Goal: Information Seeking & Learning: Learn about a topic

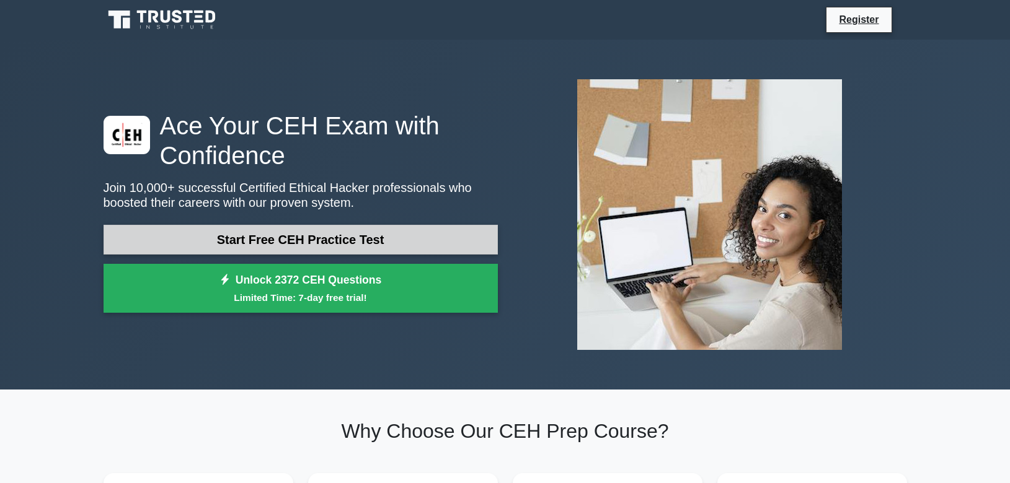
click at [337, 243] on link "Start Free CEH Practice Test" at bounding box center [300, 240] width 394 height 30
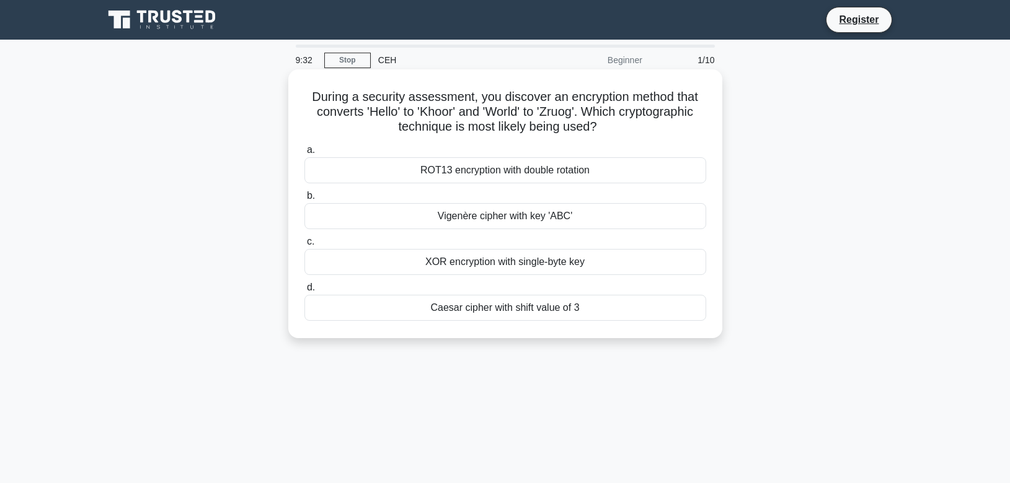
click at [567, 266] on div "XOR encryption with single-byte key" at bounding box center [505, 262] width 402 height 26
click at [304, 246] on input "c. XOR encryption with single-byte key" at bounding box center [304, 242] width 0 height 8
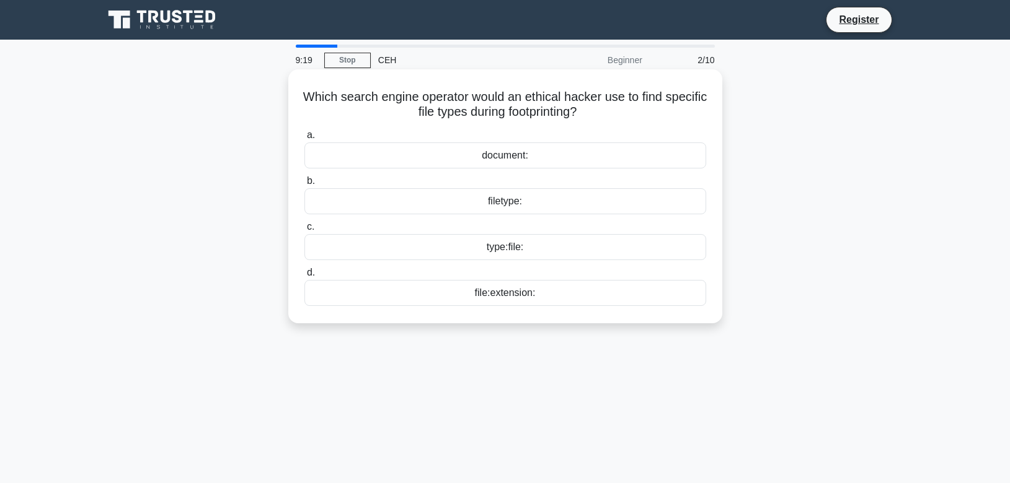
click at [511, 203] on div "filetype:" at bounding box center [505, 201] width 402 height 26
click at [304, 185] on input "b. filetype:" at bounding box center [304, 181] width 0 height 8
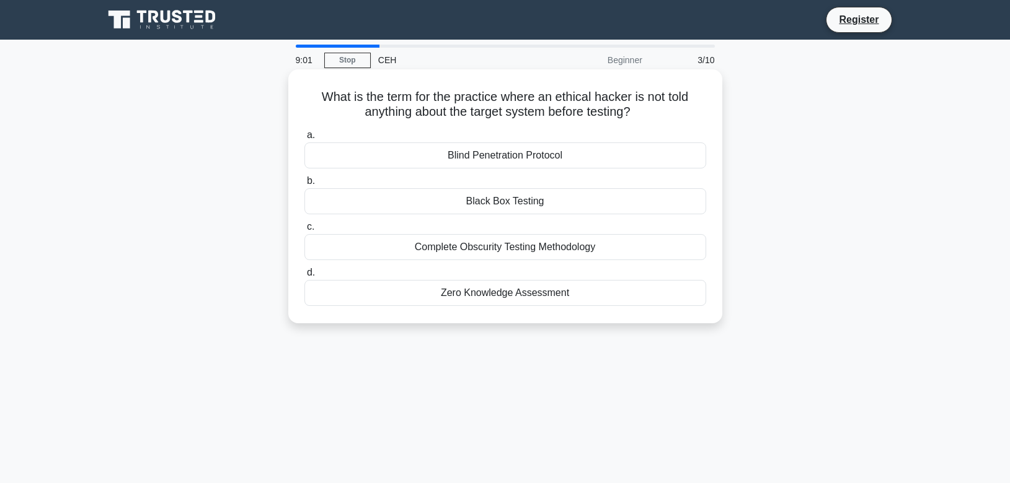
click at [512, 291] on div "Zero Knowledge Assessment" at bounding box center [505, 293] width 402 height 26
click at [304, 277] on input "d. Zero Knowledge Assessment" at bounding box center [304, 273] width 0 height 8
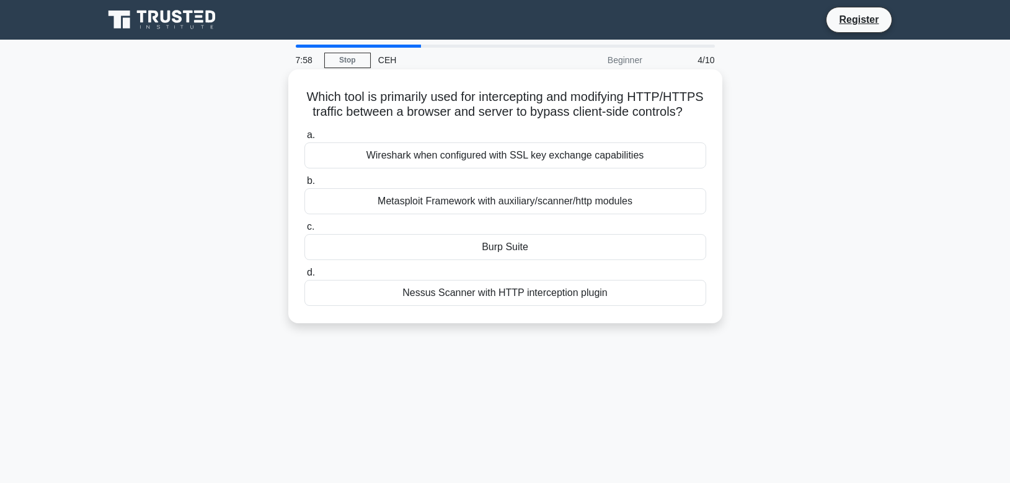
click at [495, 245] on div "Burp Suite" at bounding box center [505, 247] width 402 height 26
click at [304, 231] on input "c. Burp Suite" at bounding box center [304, 227] width 0 height 8
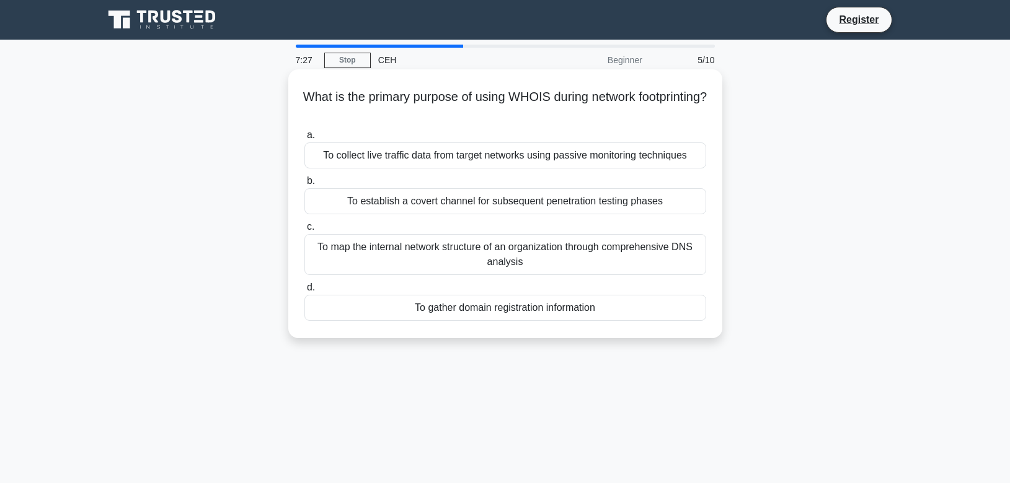
click at [517, 257] on div "To map the internal network structure of an organization through comprehensive …" at bounding box center [505, 254] width 402 height 41
click at [304, 231] on input "c. To map the internal network structure of an organization through comprehensi…" at bounding box center [304, 227] width 0 height 8
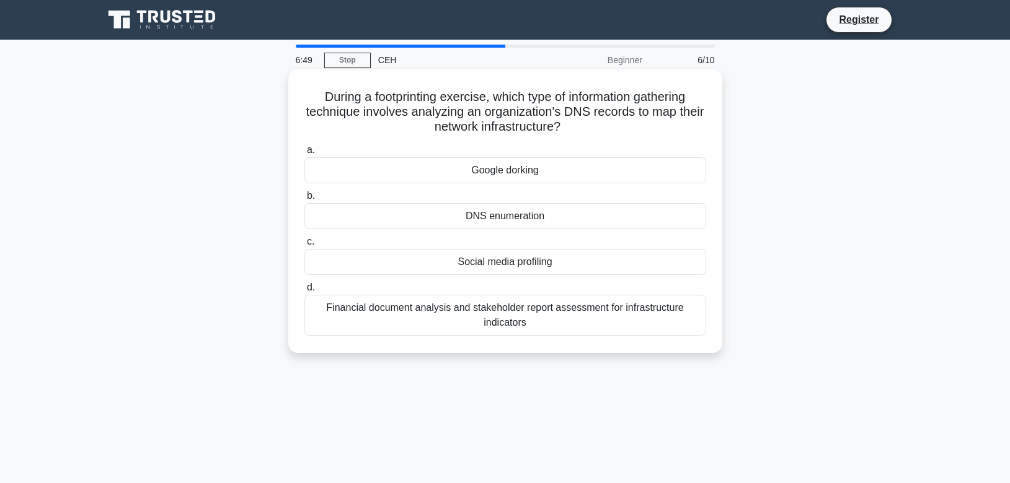
click at [546, 219] on div "DNS enumeration" at bounding box center [505, 216] width 402 height 26
click at [493, 216] on div "DNS enumeration" at bounding box center [505, 216] width 402 height 26
click at [304, 200] on input "b. DNS enumeration" at bounding box center [304, 196] width 0 height 8
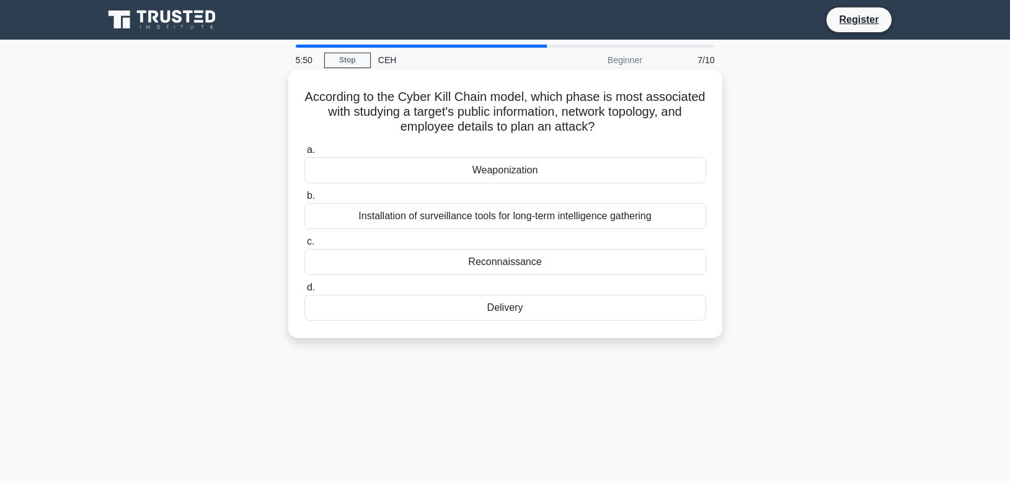
click at [532, 262] on div "Reconnaissance" at bounding box center [505, 262] width 402 height 26
click at [304, 246] on input "c. Reconnaissance" at bounding box center [304, 242] width 0 height 8
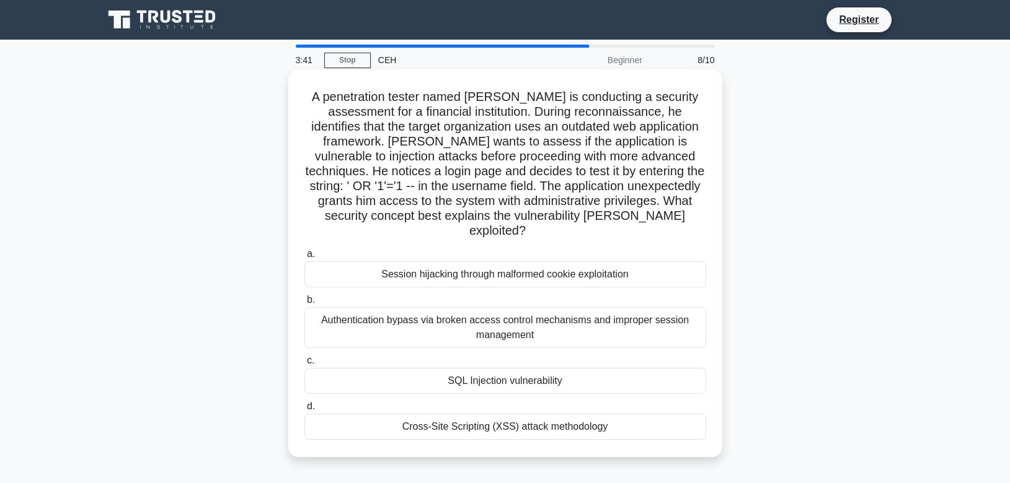
click at [508, 370] on div "SQL Injection vulnerability" at bounding box center [505, 381] width 402 height 26
click at [304, 365] on input "c. SQL Injection vulnerability" at bounding box center [304, 361] width 0 height 8
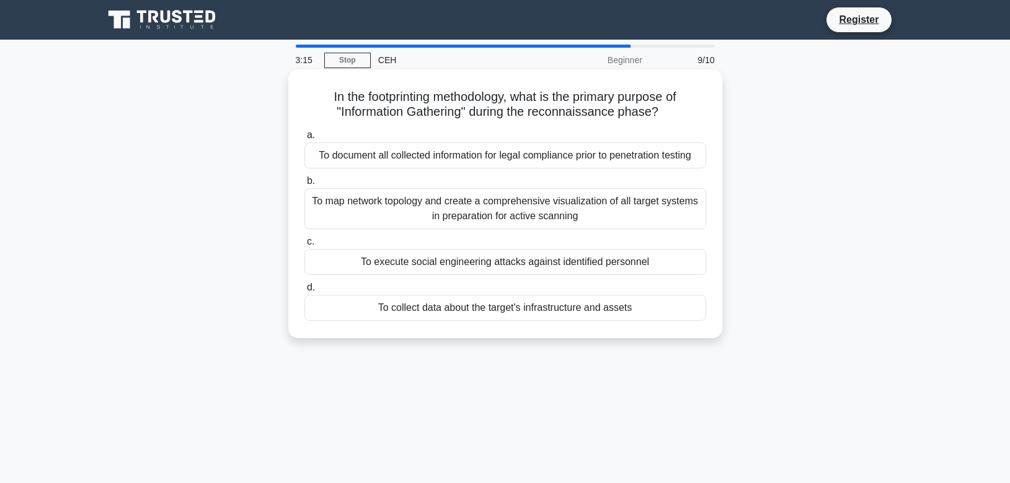
click at [645, 208] on div "To map network topology and create a comprehensive visualization of all target …" at bounding box center [505, 208] width 402 height 41
click at [304, 185] on input "b. To map network topology and create a comprehensive visualization of all targ…" at bounding box center [304, 181] width 0 height 8
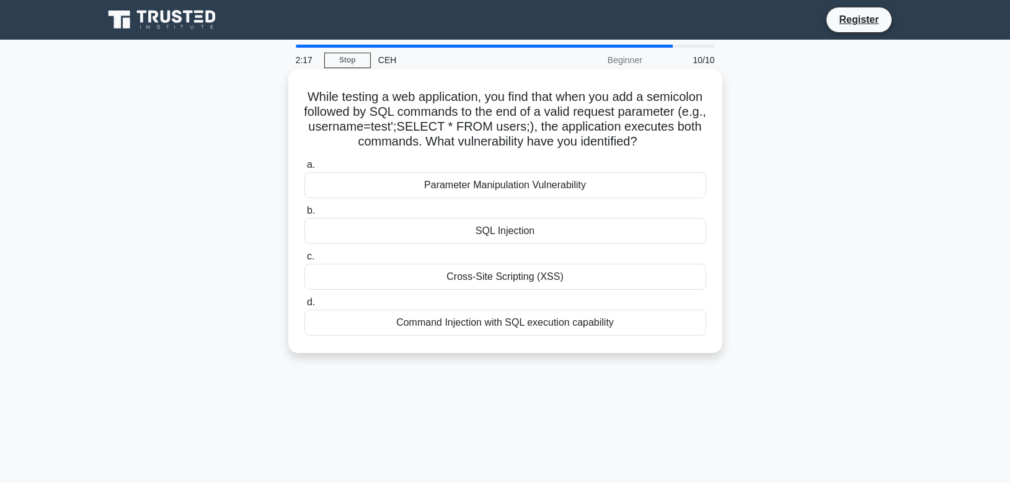
click at [552, 229] on div "SQL Injection" at bounding box center [505, 231] width 402 height 26
click at [304, 215] on input "b. SQL Injection" at bounding box center [304, 211] width 0 height 8
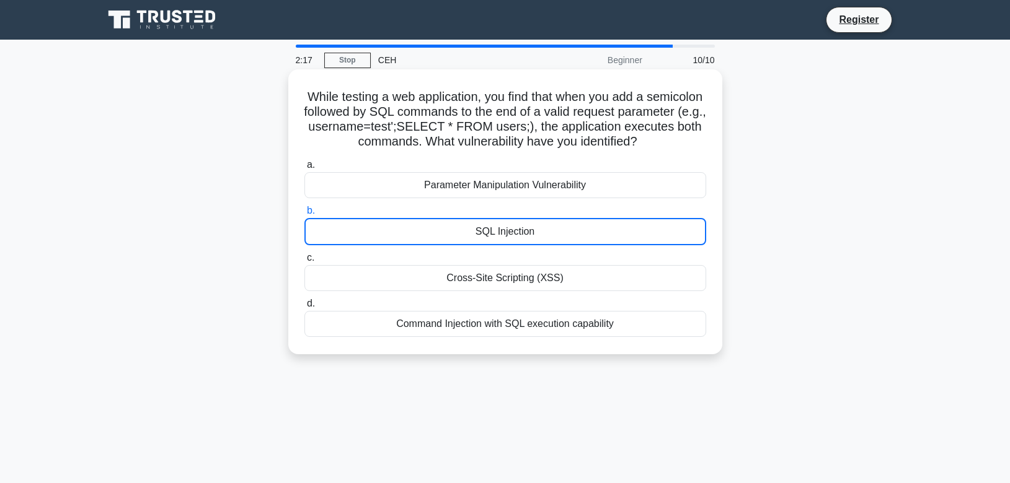
click at [552, 229] on div "SQL Injection" at bounding box center [505, 231] width 402 height 27
click at [304, 215] on input "b. SQL Injection" at bounding box center [304, 211] width 0 height 8
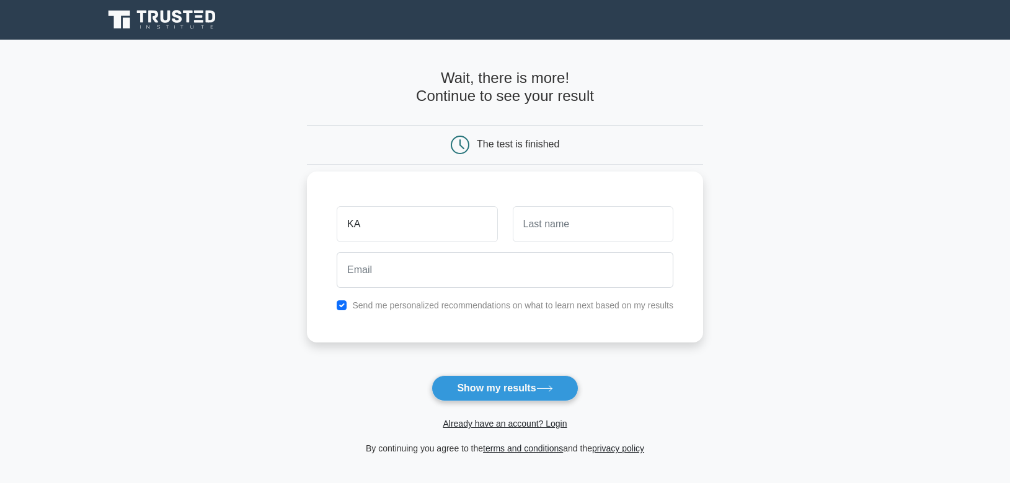
type input "KA"
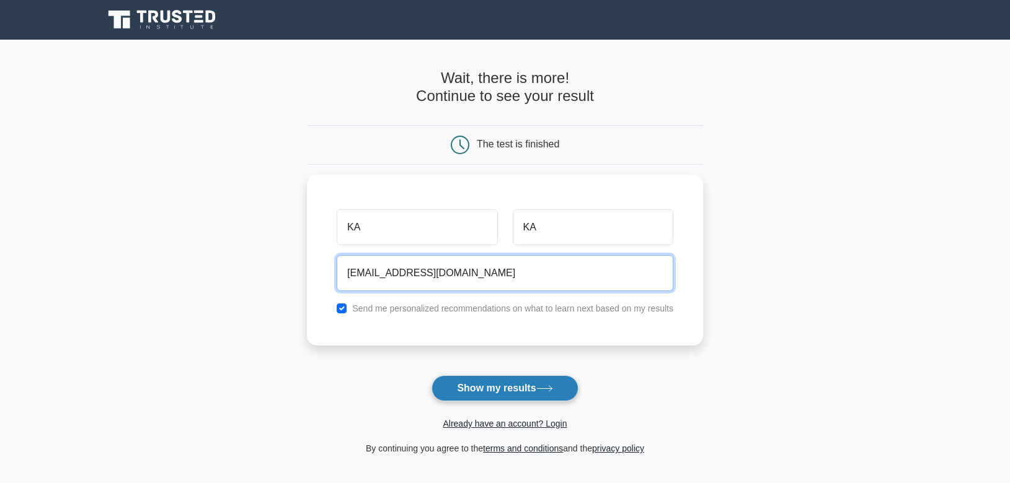
type input "KAKA@GMAIL.COM"
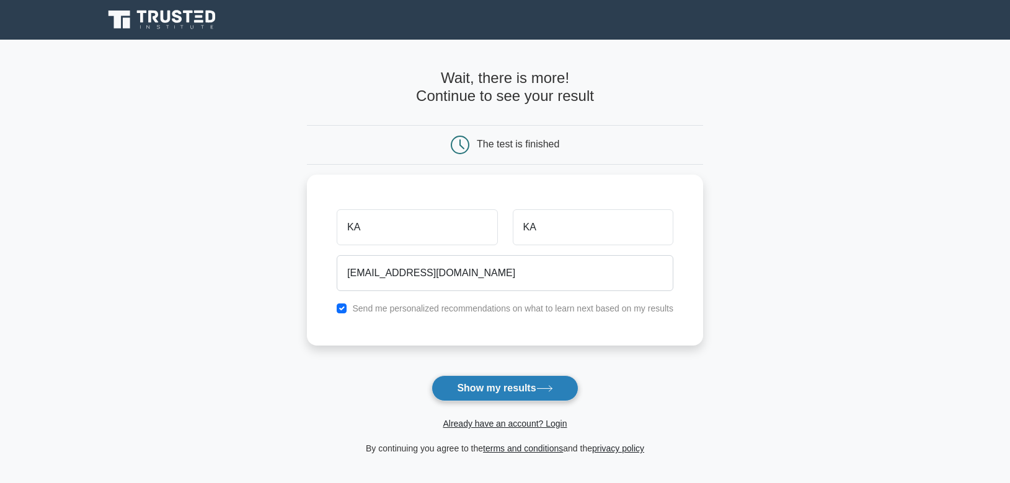
click at [527, 395] on button "Show my results" at bounding box center [504, 389] width 146 height 26
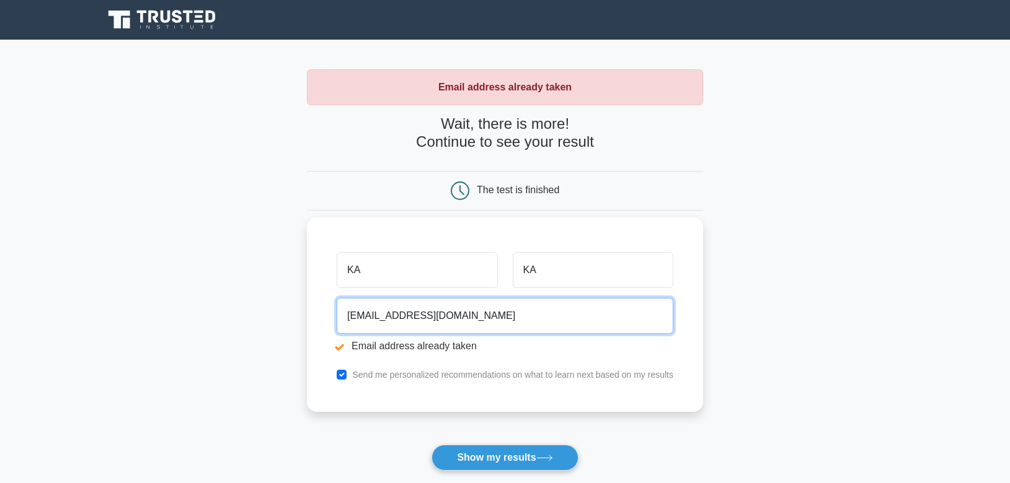
click at [367, 319] on input "KAKA@GMAIL.COM" at bounding box center [505, 316] width 337 height 36
click at [374, 314] on input "KAKA@GMAIL.COM" at bounding box center [505, 316] width 337 height 36
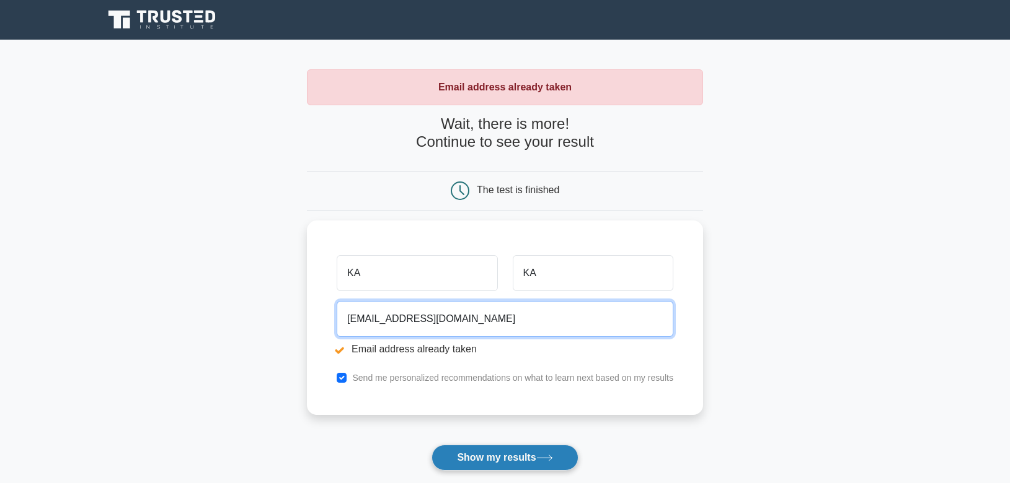
type input "KAKAGHOREWAJ@GMAIL.COM"
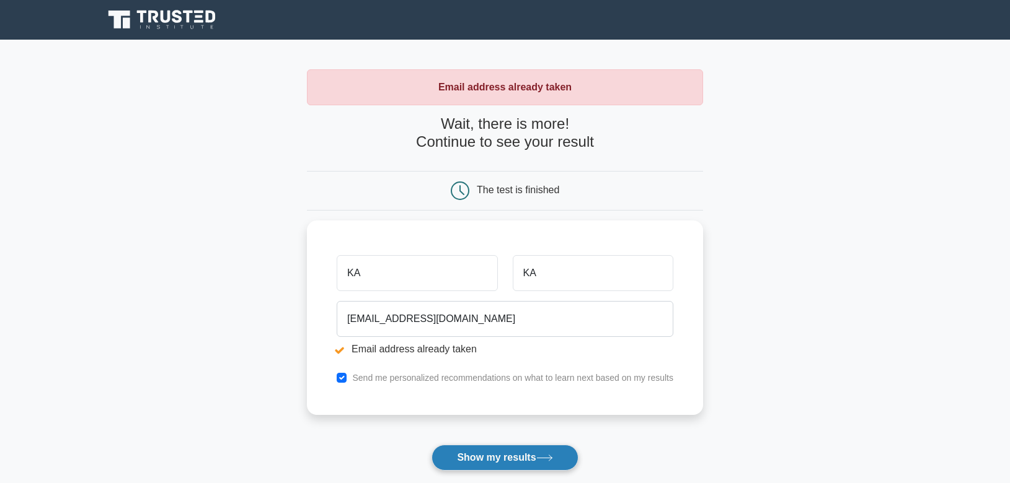
click at [538, 456] on button "Show my results" at bounding box center [504, 458] width 146 height 26
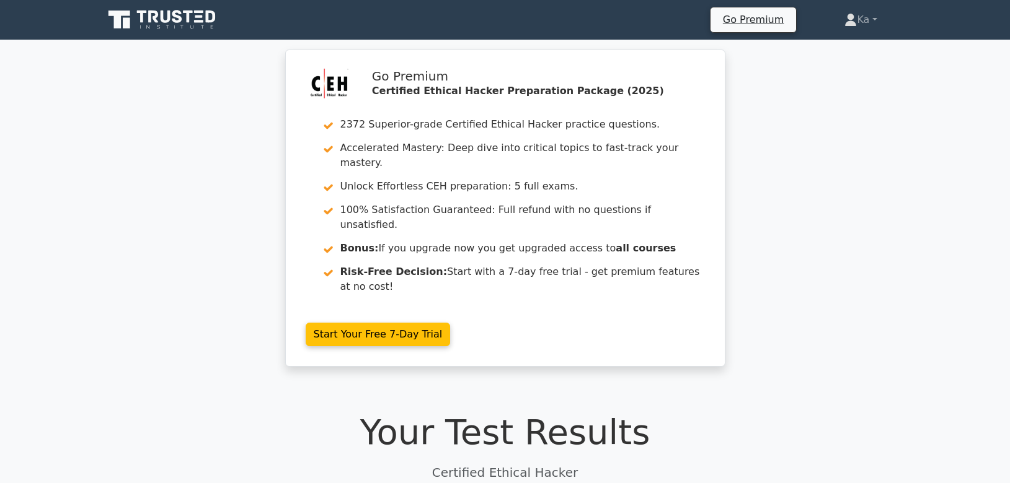
click at [881, 252] on div "Go Premium Certified Ethical Hacker Preparation Package (2025) 2372 Superior-gr…" at bounding box center [505, 216] width 1010 height 332
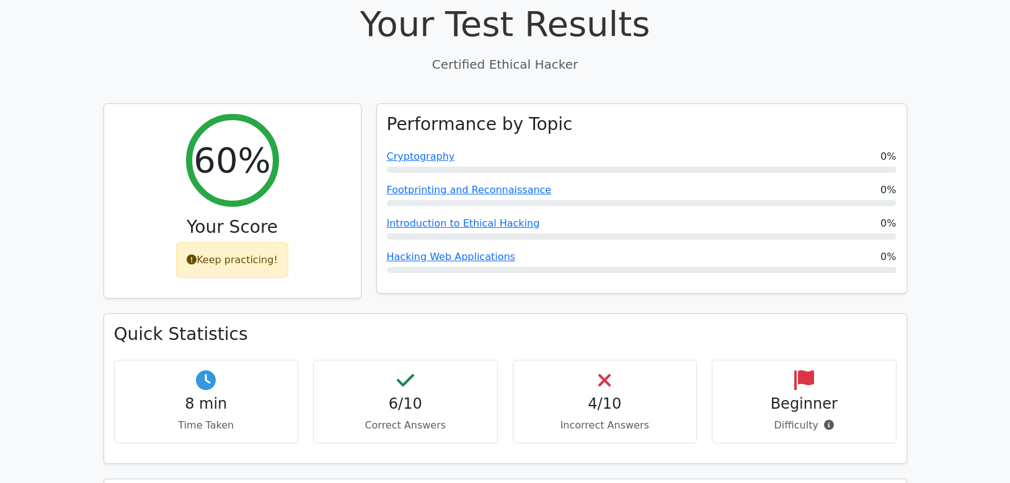
scroll to position [411, 0]
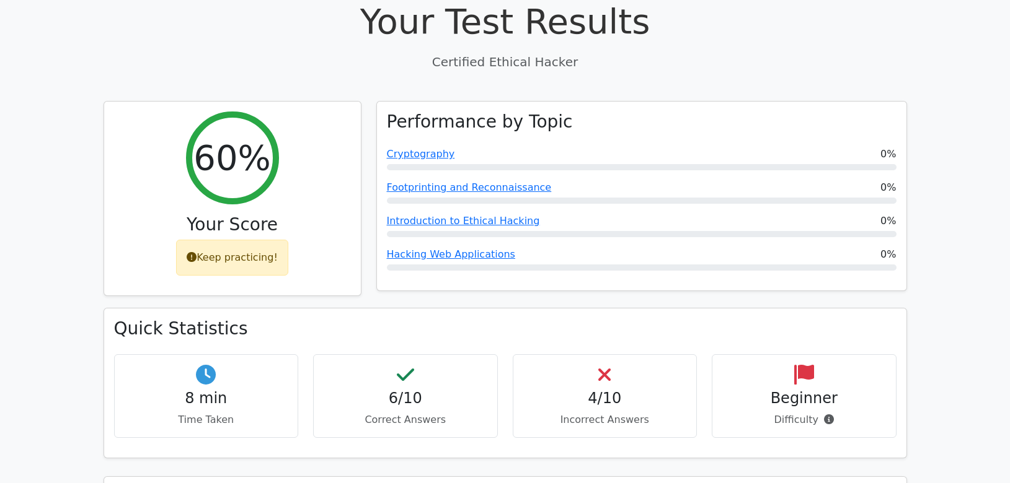
click at [577, 319] on h3 "Quick Statistics" at bounding box center [505, 329] width 782 height 21
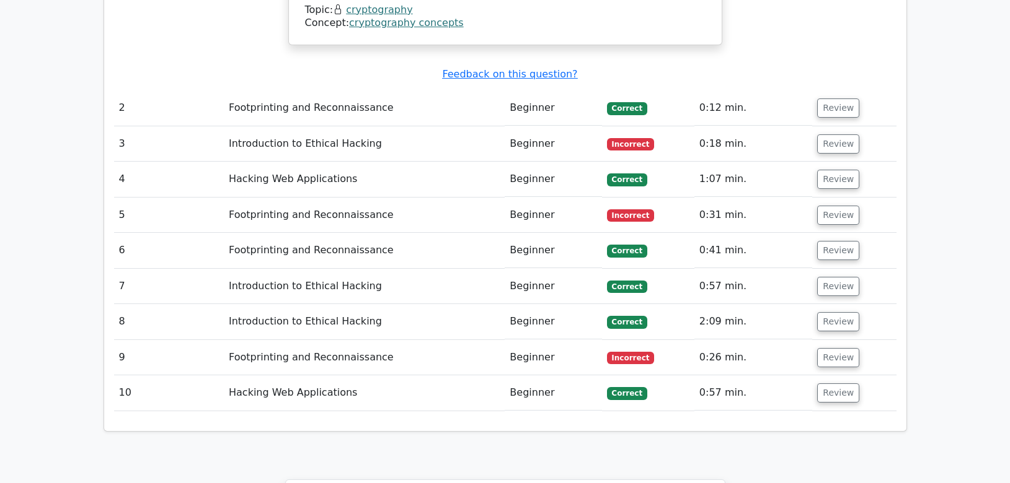
scroll to position [1707, 0]
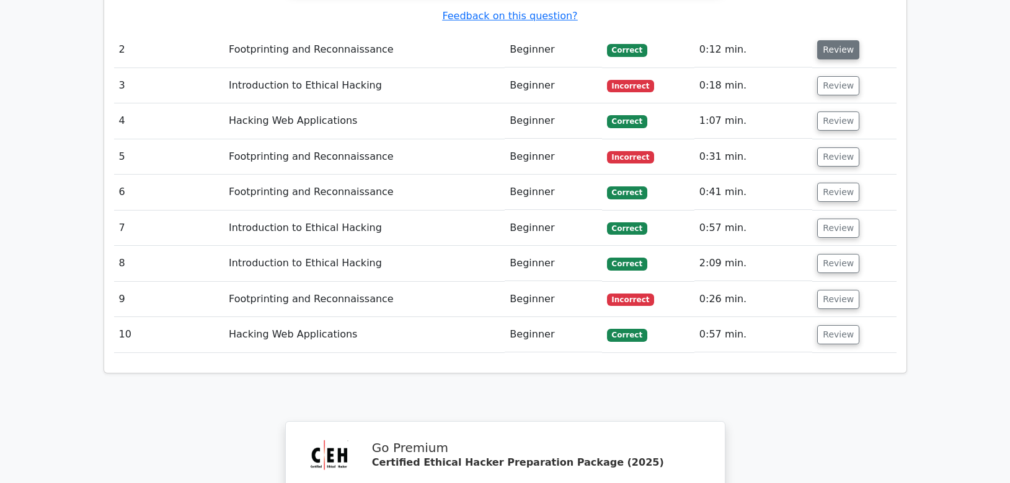
click at [829, 40] on button "Review" at bounding box center [838, 49] width 42 height 19
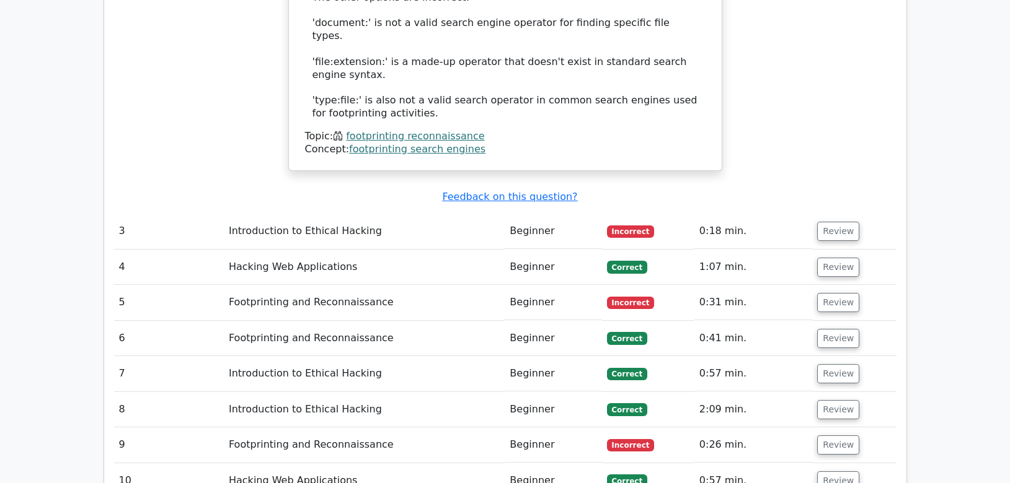
scroll to position [2213, 0]
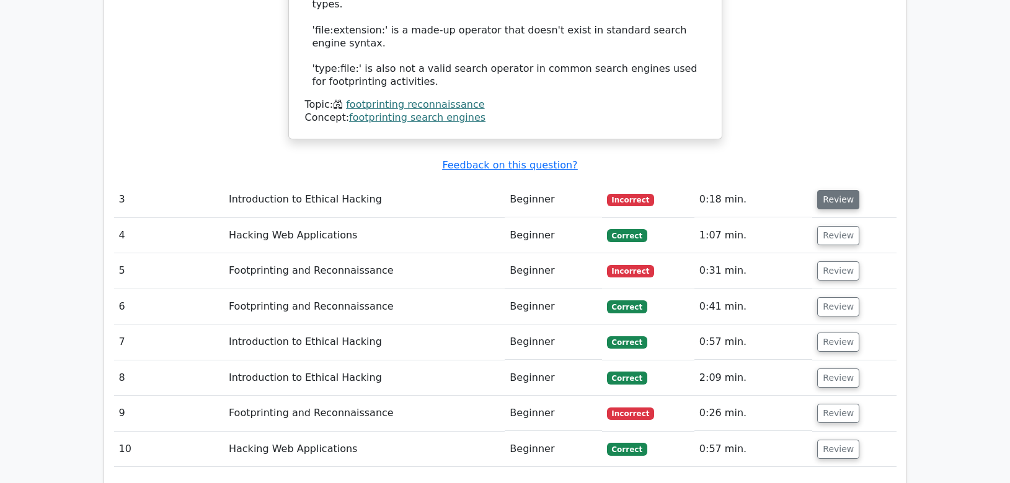
click at [834, 190] on button "Review" at bounding box center [838, 199] width 42 height 19
click at [833, 190] on button "Review" at bounding box center [838, 199] width 42 height 19
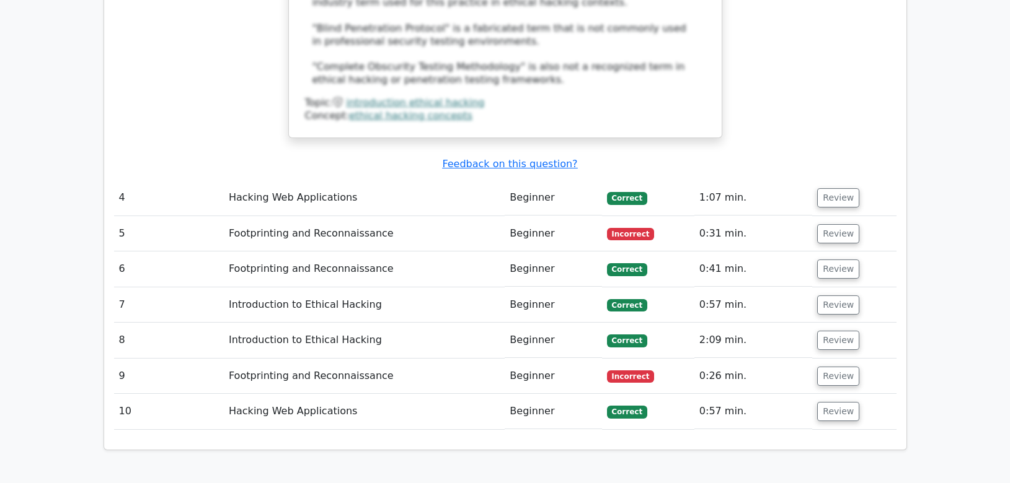
scroll to position [2845, 0]
click at [834, 188] on button "Review" at bounding box center [838, 197] width 42 height 19
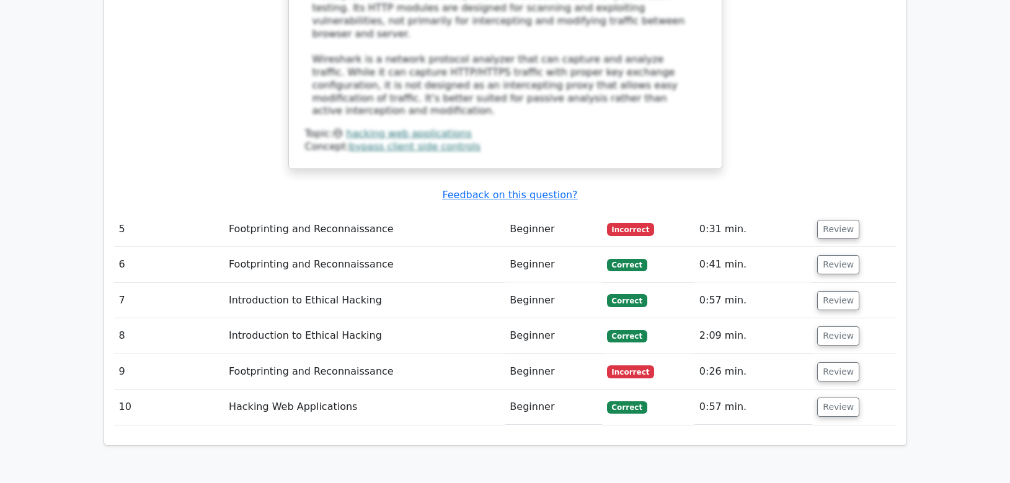
scroll to position [3540, 0]
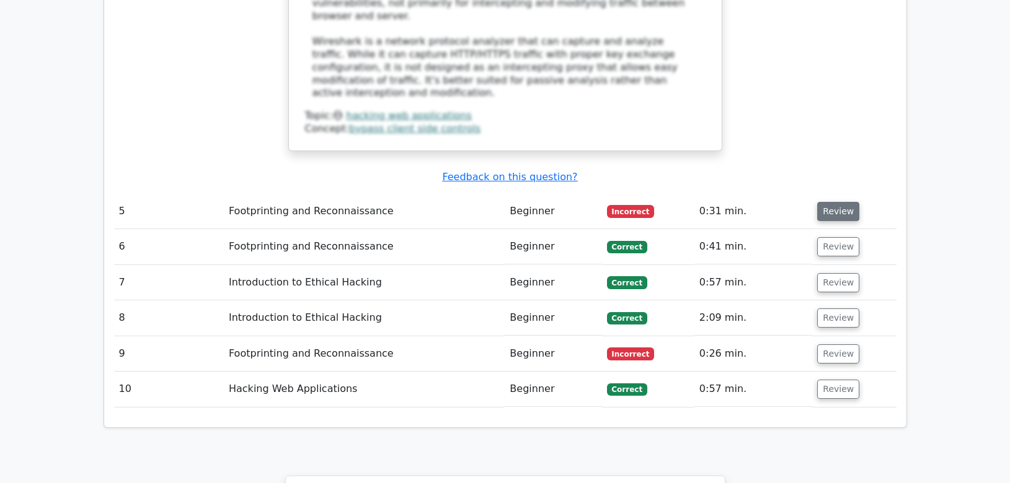
click at [840, 202] on button "Review" at bounding box center [838, 211] width 42 height 19
click at [834, 202] on button "Review" at bounding box center [838, 211] width 42 height 19
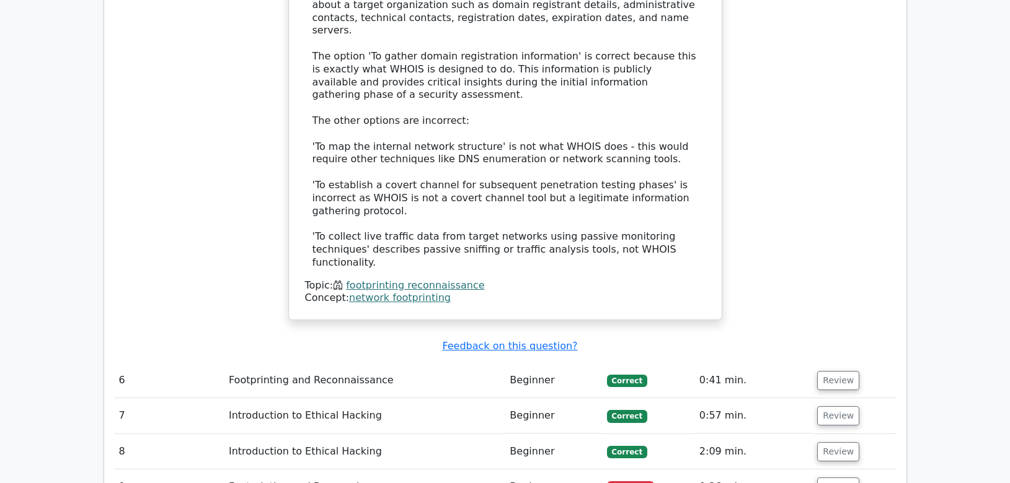
scroll to position [4141, 0]
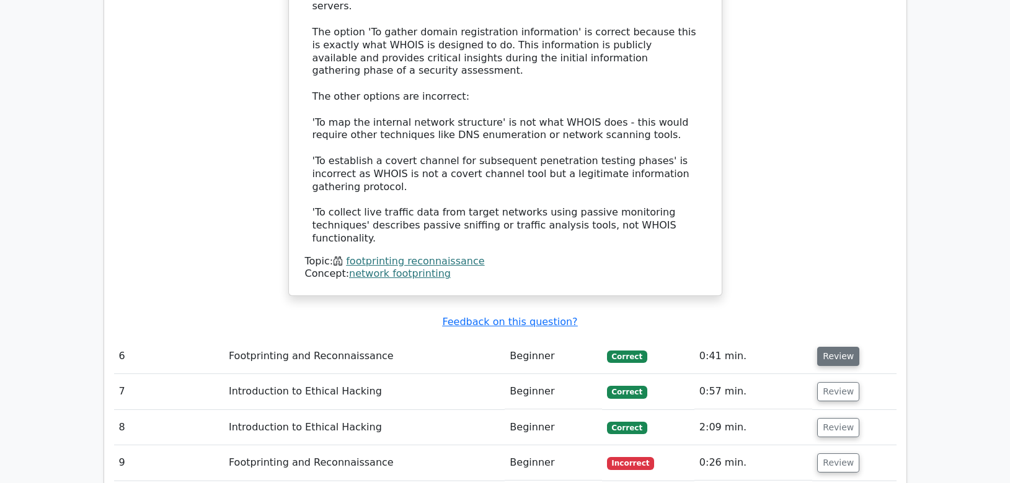
click at [820, 347] on button "Review" at bounding box center [838, 356] width 42 height 19
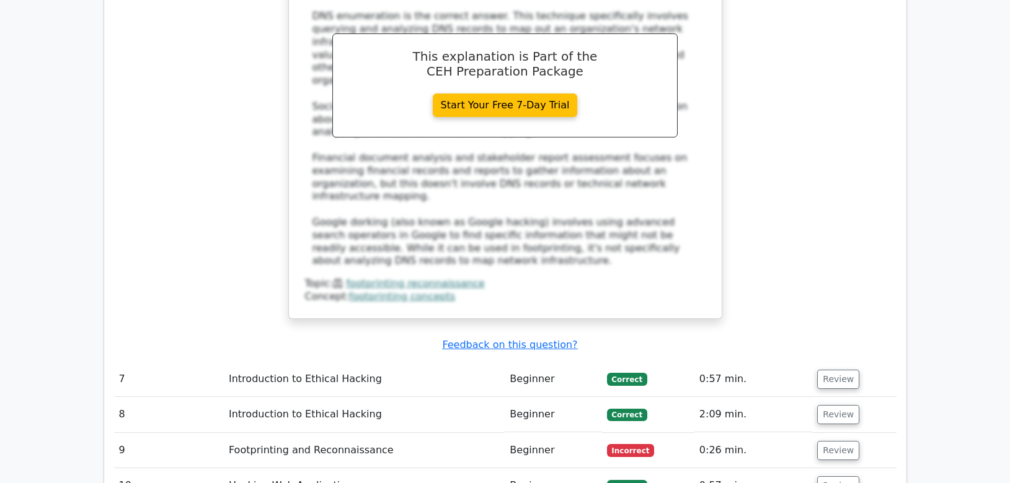
scroll to position [4804, 0]
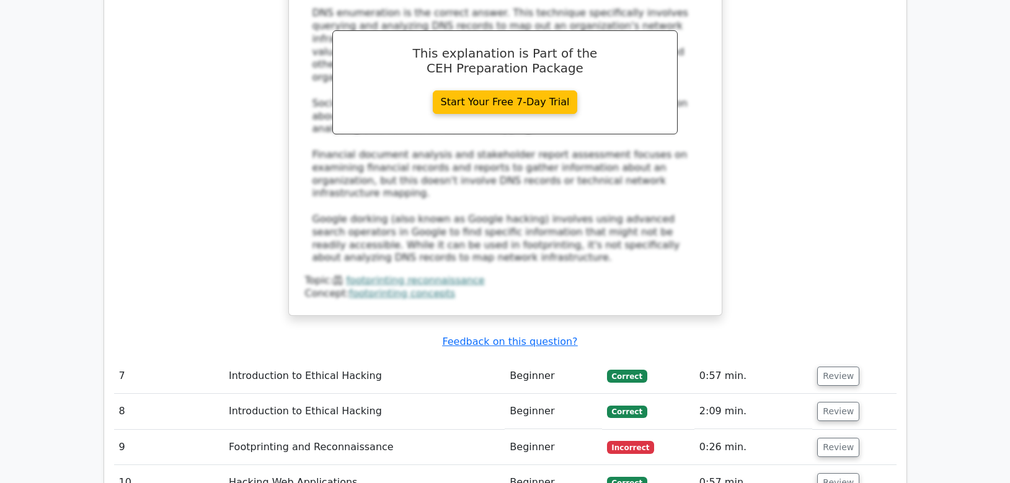
click at [820, 367] on button "Review" at bounding box center [838, 376] width 42 height 19
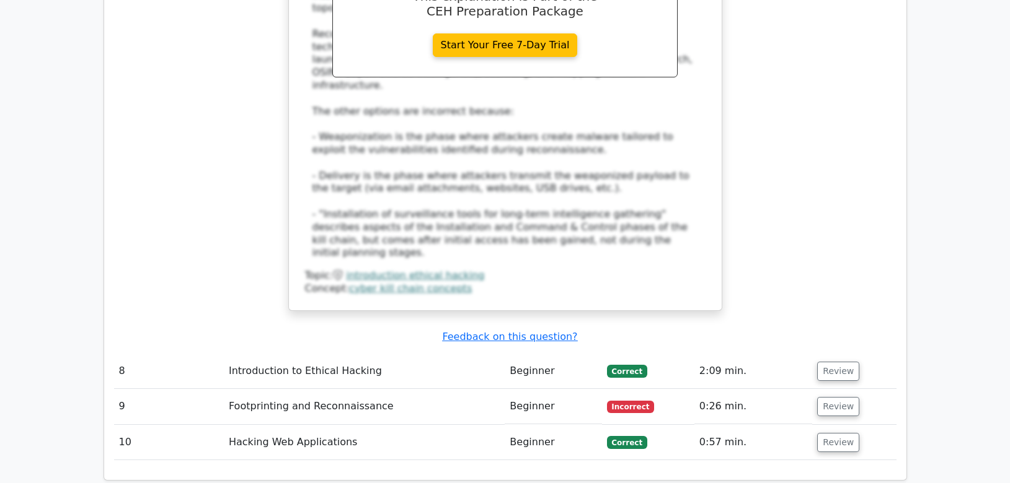
scroll to position [5500, 0]
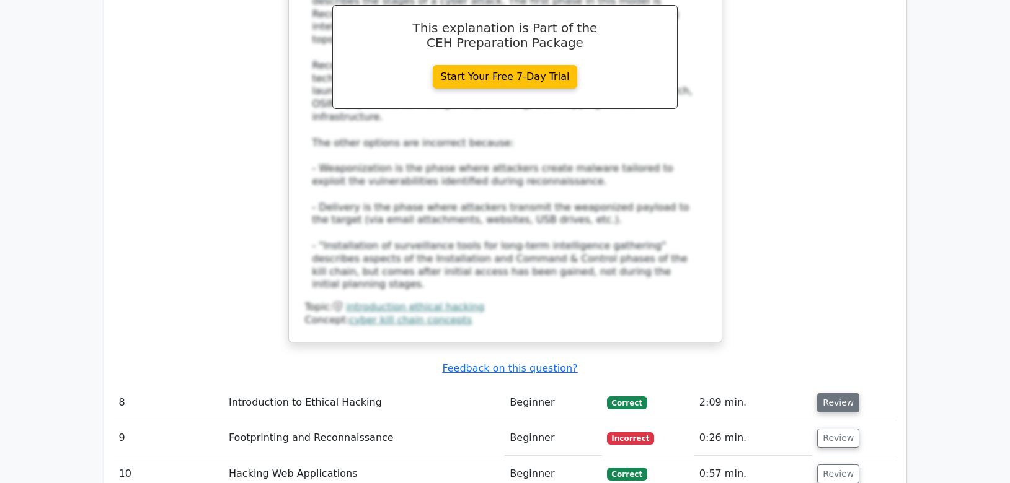
click at [839, 394] on button "Review" at bounding box center [838, 403] width 42 height 19
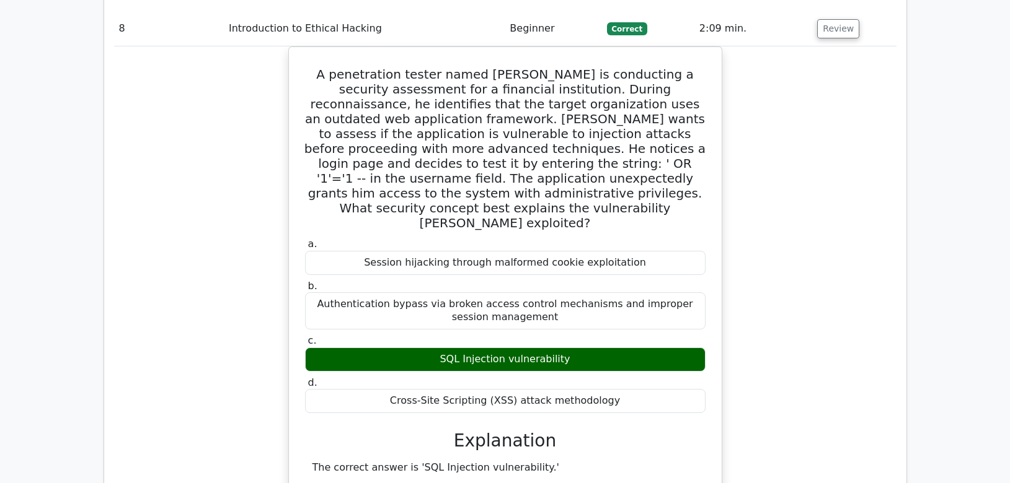
scroll to position [5879, 0]
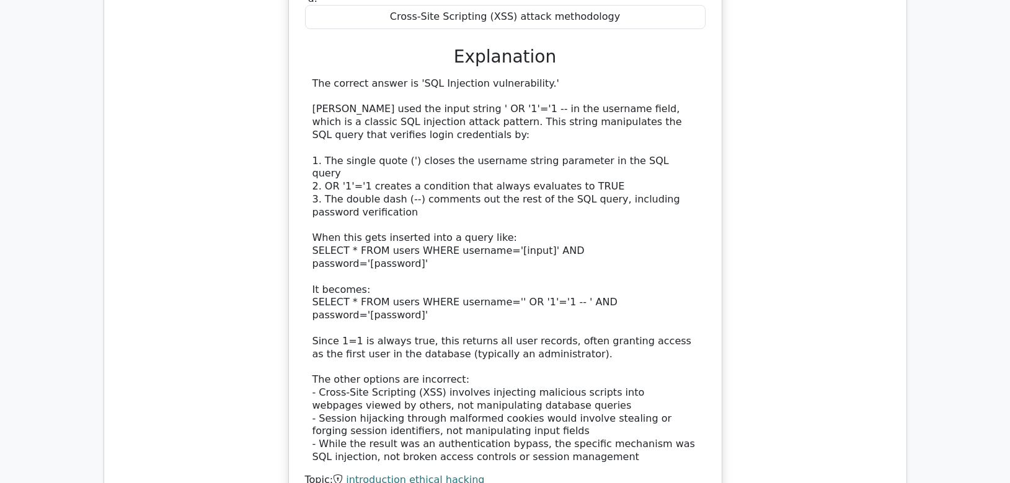
scroll to position [6258, 0]
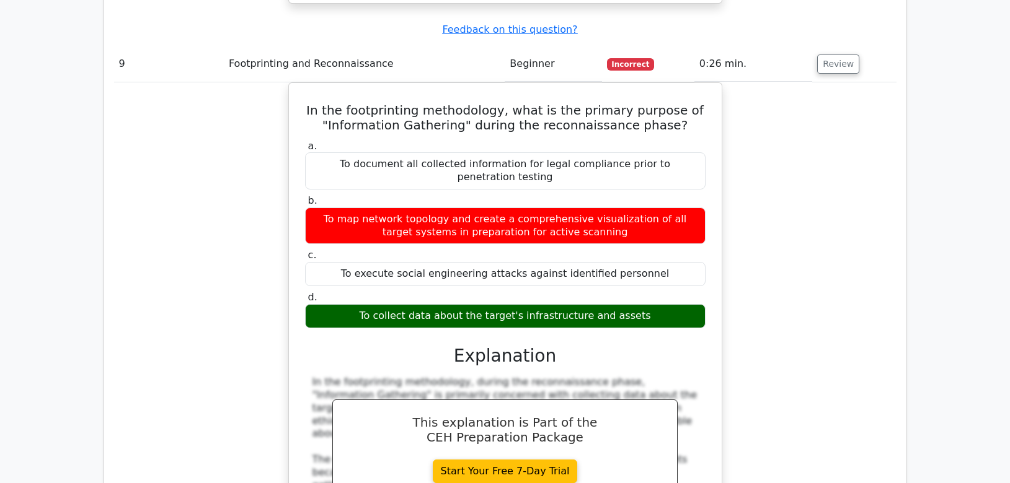
scroll to position [6796, 0]
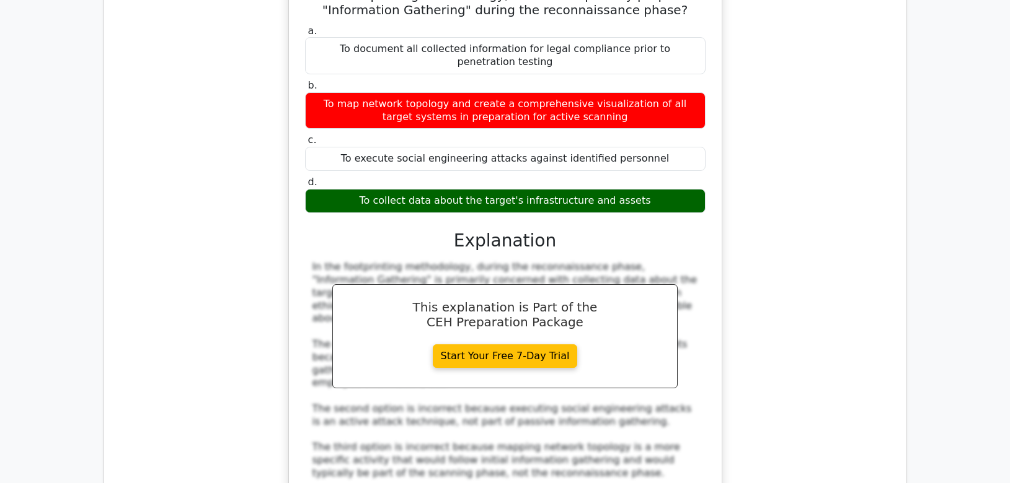
scroll to position [6890, 0]
